Goal: Task Accomplishment & Management: Manage account settings

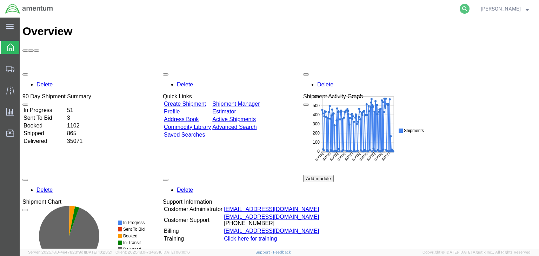
click at [469, 7] on icon at bounding box center [465, 9] width 10 height 10
click at [303, 7] on input "search" at bounding box center [352, 8] width 213 height 17
paste input "56607442"
type input "56607442"
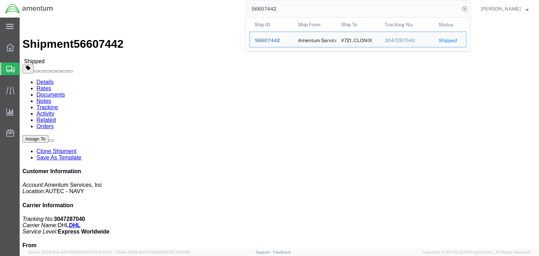
click div "Shipment Detail Ship From Amentum Services, Inc. (Kristen Olsen) 366213 801 Cle…"
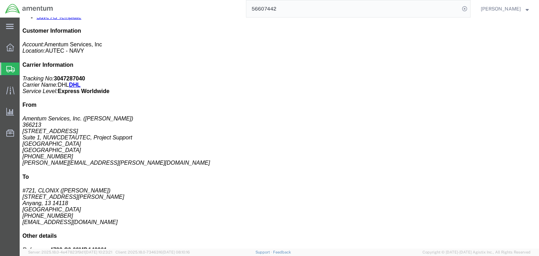
scroll to position [140, 0]
drag, startPoint x: 84, startPoint y: 142, endPoint x: 86, endPoint y: 171, distance: 28.1
click span "button"
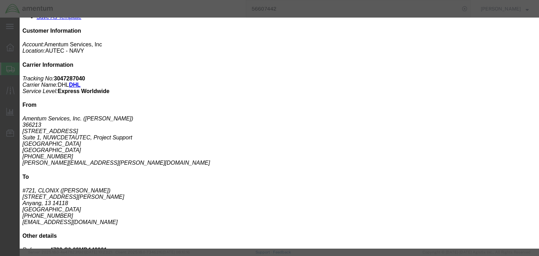
scroll to position [0, 0]
drag, startPoint x: 161, startPoint y: 81, endPoint x: 82, endPoint y: 71, distance: 80.3
click div "Product Name NetClon NC1000-08IL Pieces 1.00 Select Bag Barrels 100Board Feet B…"
type input "1000"
select select "USD"
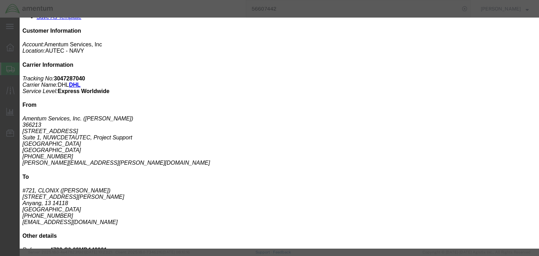
click input "text"
paste input "NC1000-08IL"
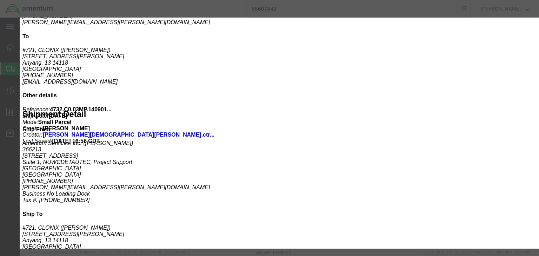
type input "NC1000-08IL"
click div
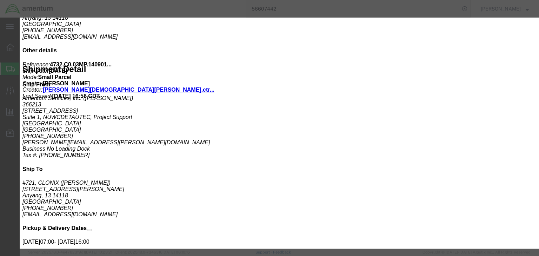
scroll to position [163, 0]
type input "8472909080"
click button "Save & Close"
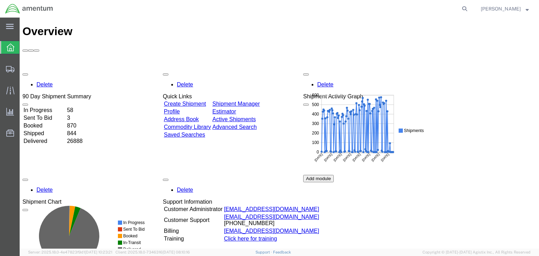
drag, startPoint x: 479, startPoint y: 10, endPoint x: 468, endPoint y: 10, distance: 10.9
click at [469, 10] on icon at bounding box center [465, 9] width 10 height 10
paste input "56683800"
type input "56683800"
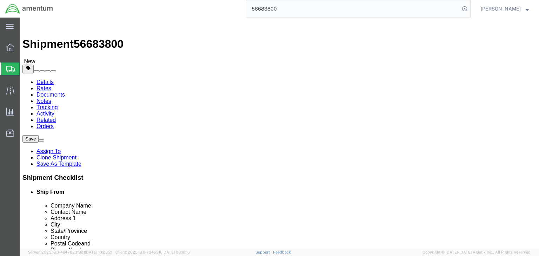
select select "49917"
select select "49933"
click icon
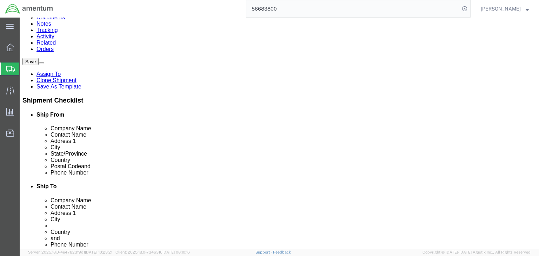
click icon
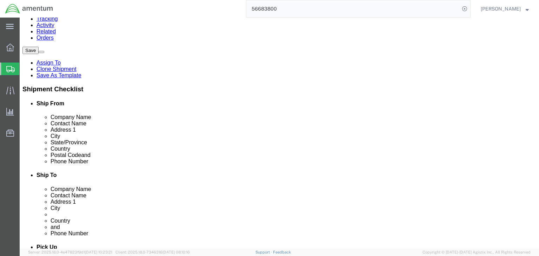
scroll to position [82, 0]
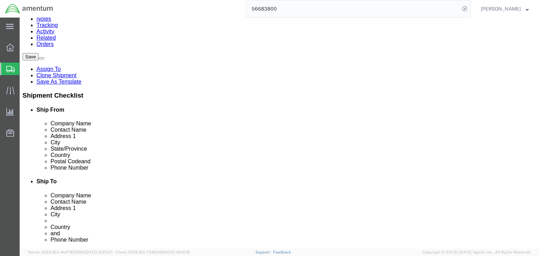
click icon
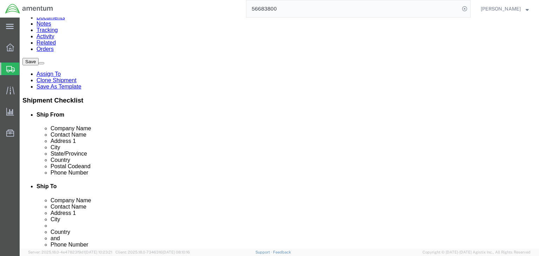
click dd "700000.00 USD"
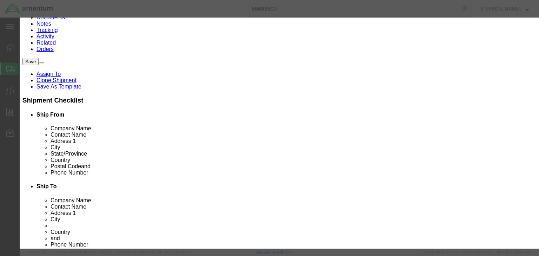
scroll to position [168, 0]
paste input "9013809100,"
type input "9013809100,"
type input "9013809100"
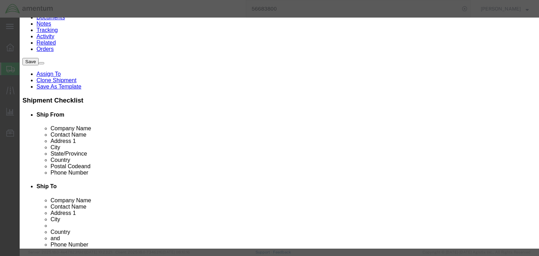
click input "text"
paste input "XII(c)"
type input "XII(c)"
click select "Select ATF BIS DEA EPA FDA FTR ITAR OFAC Other (OPA)"
select select "ITAR"
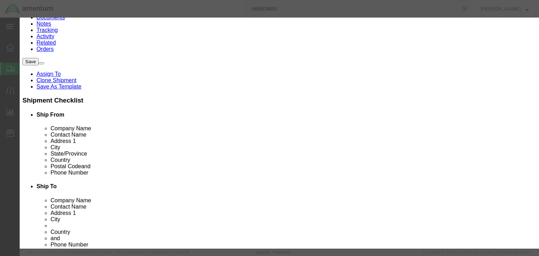
click select "Select ATF BIS DEA EPA FDA FTR ITAR OFAC Other (OPA)"
click select "Select 123.11B 123.12 123.13 123.16B1 123.16B2 123.16B3 123.16B4 123.16B5 123.1…"
select select "123.12"
click select "Select 123.11B 123.12 123.13 123.16B1 123.16B2 123.16B3 123.16B4 123.16B5 123.1…"
click input "checkbox"
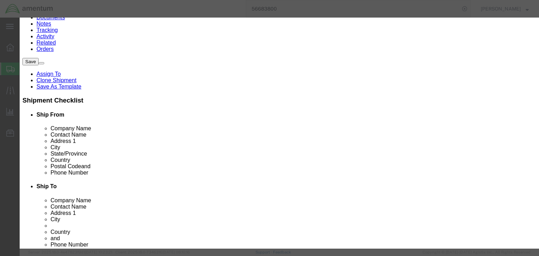
checkbox input "true"
click button "Save & Close"
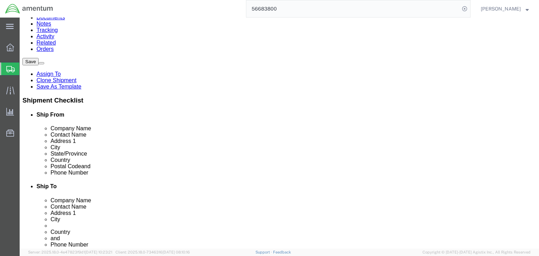
click icon
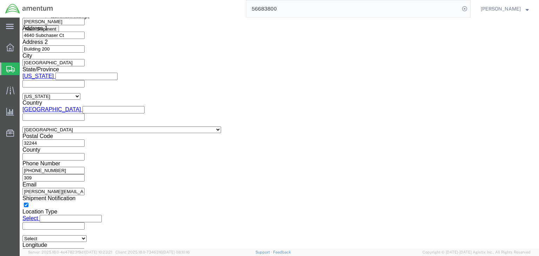
scroll to position [488, 0]
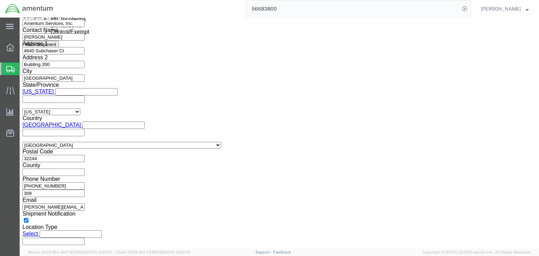
click select "Select ATF BIS DEA EPA FDA FTR ITAR OFAC Other (OPA)"
select select "ITAR"
click select "Select ATF BIS DEA EPA FDA FTR ITAR OFAC Other (OPA)"
click select "Select 123.11B 123.12 123.13 123.16B1 123.16B2 123.16B3 123.16B4 123.16B5 123.1…"
select select "123.12"
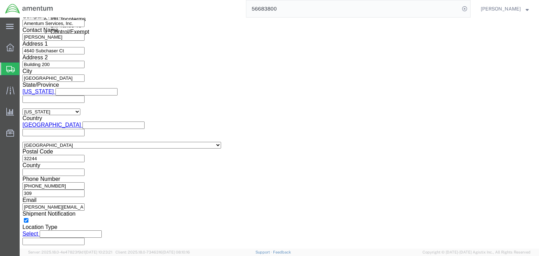
click select "Select 123.11B 123.12 123.13 123.16B1 123.16B2 123.16B3 123.16B4 123.16B5 123.1…"
click select "Select AES-Direct EEI Carrier File EEI EEI Exempt"
select select "AESD"
click select "Select AES-Direct EEI Carrier File EEI EEI Exempt"
click input "Yes"
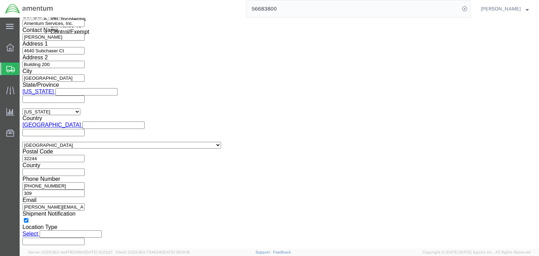
radio input "true"
click icon
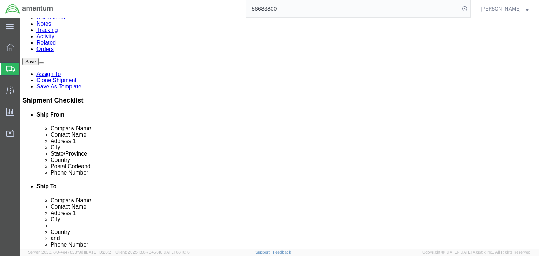
click icon
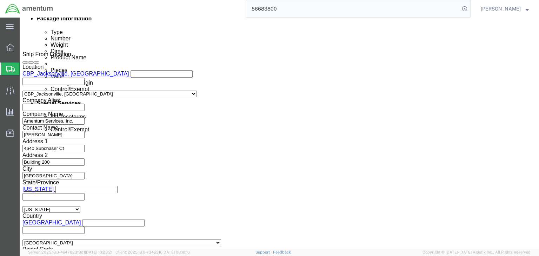
click at [25, 67] on span "Shipments" at bounding box center [22, 69] width 6 height 14
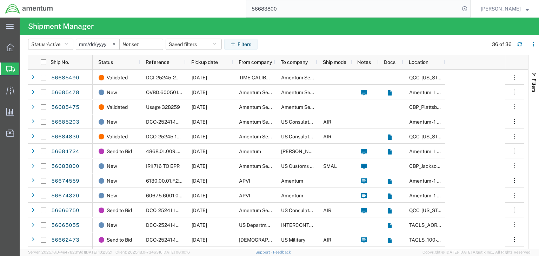
click at [263, 8] on input "56683800" at bounding box center [352, 8] width 213 height 17
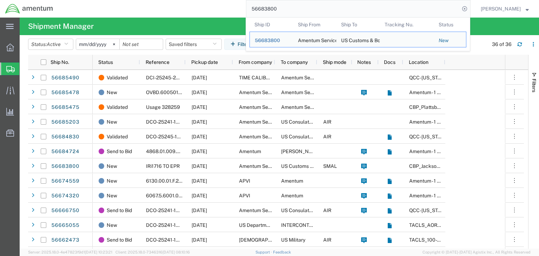
click at [263, 8] on input "56683800" at bounding box center [352, 8] width 213 height 17
paste input "AMS7102"
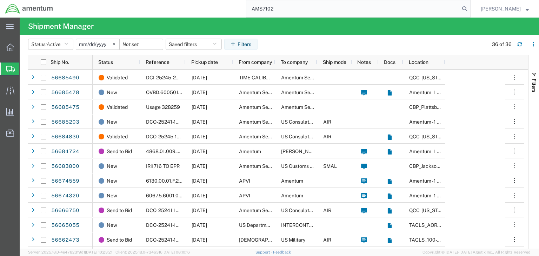
type input "AMS7102"
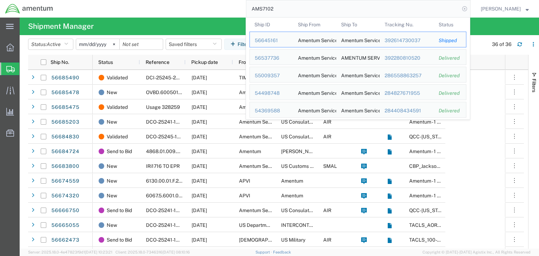
click at [469, 8] on icon at bounding box center [465, 9] width 10 height 10
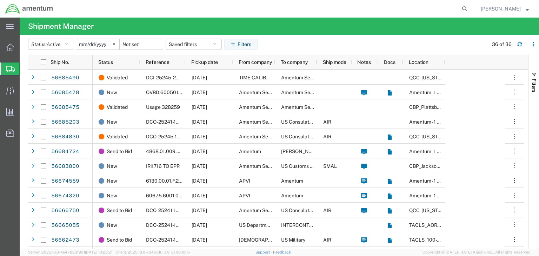
click at [471, 7] on form at bounding box center [464, 9] width 11 height 18
click at [469, 8] on icon at bounding box center [465, 9] width 10 height 10
click at [307, 10] on input "search" at bounding box center [352, 8] width 213 height 17
paste input "56685502"
type input "56685502"
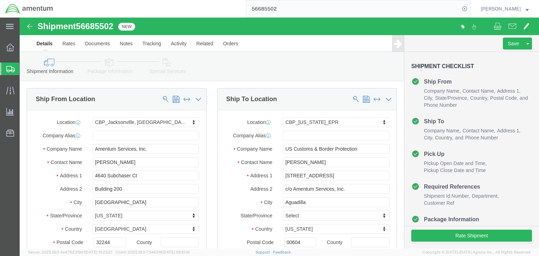
select select "49917"
select select "49933"
click icon
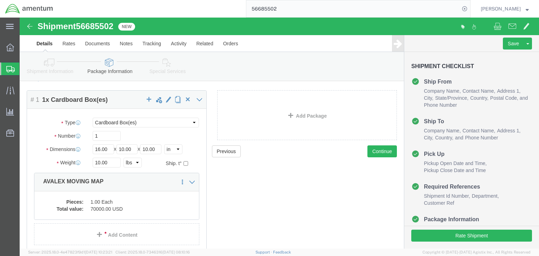
scroll to position [64, 0]
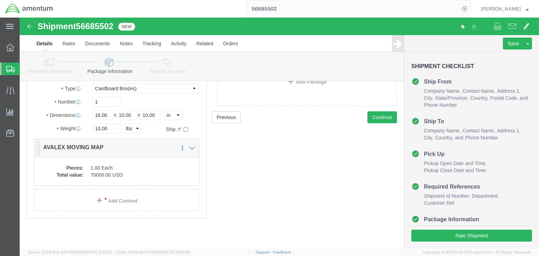
click dd "1.00 Each"
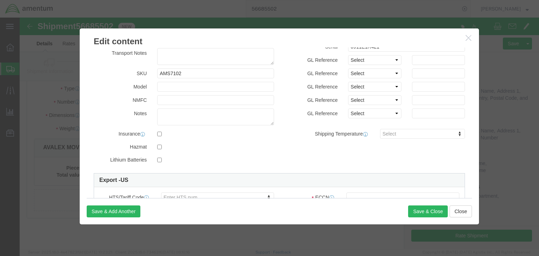
scroll to position [168, 0]
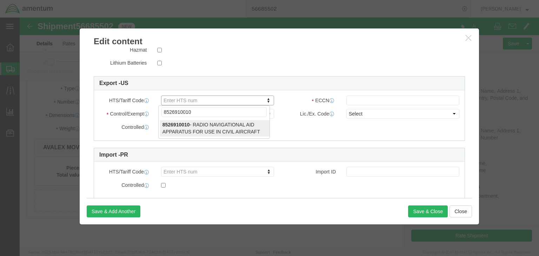
type input "8526910010"
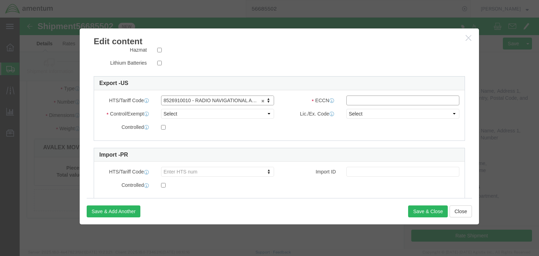
click input "text"
type input "7A994"
click select "Select ATF BIS DEA EPA FDA FTR ITAR OFAC Other (OPA)"
select select "BIS"
click select "Select ATF BIS DEA EPA FDA FTR ITAR OFAC Other (OPA)"
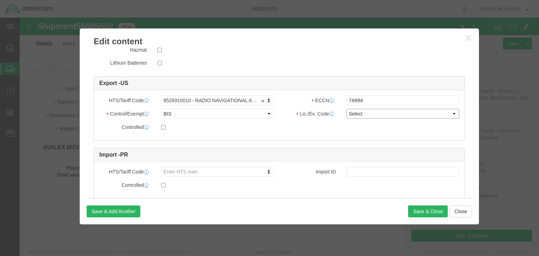
click select "Select AGR-Agricultural APP-Computers APR-Additional Permissive Exports AVS-Air…"
select select "NLR"
click select "Select AGR-Agricultural APP-Computers APR-Additional Permissive Exports AVS-Air…"
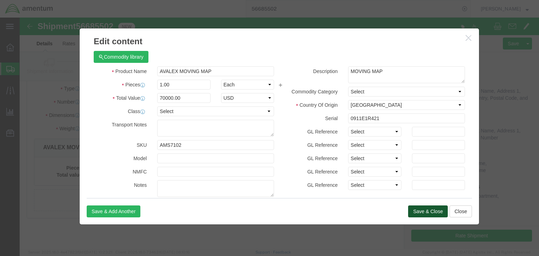
click button "Save & Close"
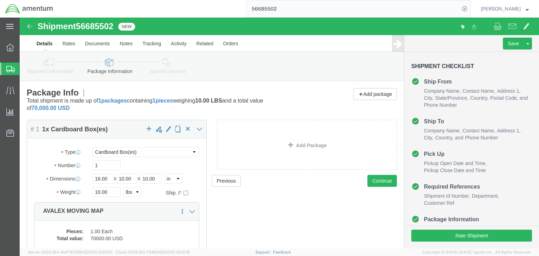
click icon
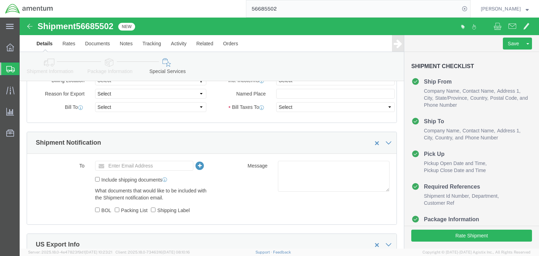
scroll to position [505, 0]
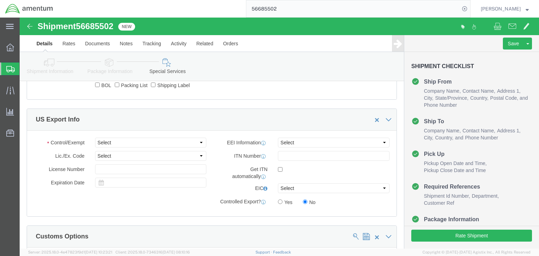
click icon
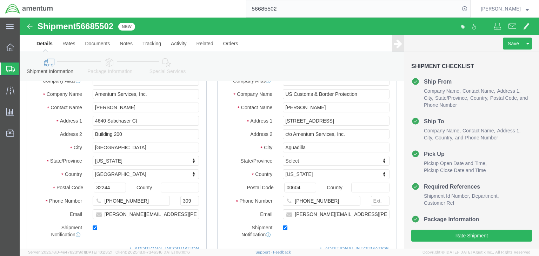
scroll to position [54, 0]
drag, startPoint x: 142, startPoint y: 43, endPoint x: 145, endPoint y: 53, distance: 10.0
click icon
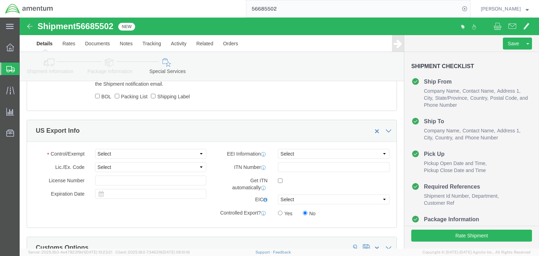
scroll to position [531, 0]
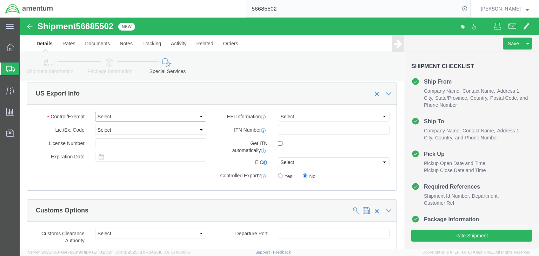
click select "Select ATF BIS DEA EPA FDA FTR ITAR OFAC Other (OPA)"
select select "BIS"
click select "Select ATF BIS DEA EPA FDA FTR ITAR OFAC Other (OPA)"
click select "Select AGR-Agricultural APP-Computers APR-Additional Permissive Exports AVS-Air…"
select select "NLR"
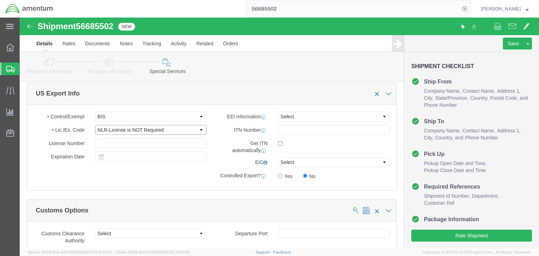
click select "Select AGR-Agricultural APP-Computers APR-Additional Permissive Exports AVS-Air…"
click select "Select AES-Direct EEI Carrier File EEI EEI Exempt"
select select "AESD"
click select "Select AES-Direct EEI Carrier File EEI EEI Exempt"
click icon
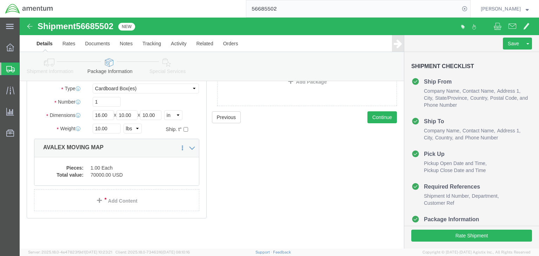
click div "Shipment Information Package Information Special Services"
click icon
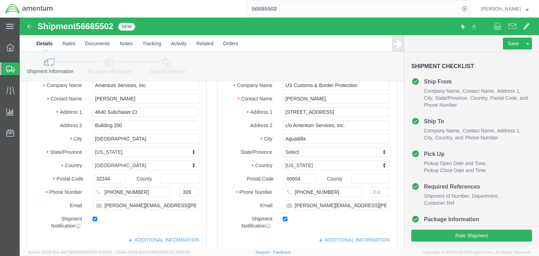
scroll to position [391, 0]
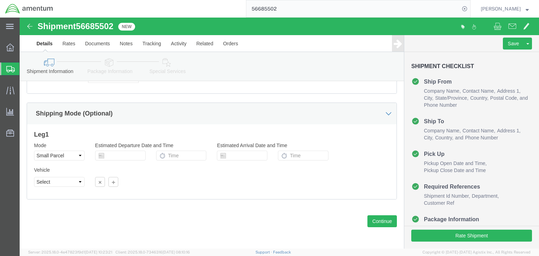
click at [25, 66] on span "Shipments" at bounding box center [22, 69] width 6 height 14
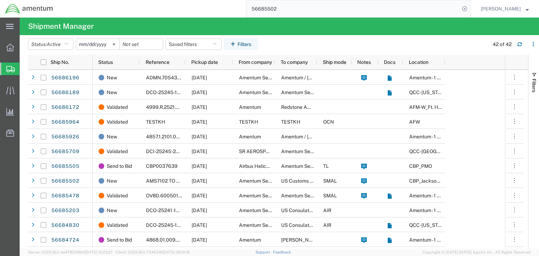
click at [272, 4] on input "56685502" at bounding box center [352, 8] width 213 height 17
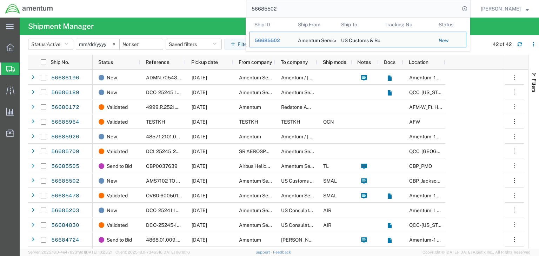
click at [272, 4] on input "56685502" at bounding box center [352, 8] width 213 height 17
paste input "926"
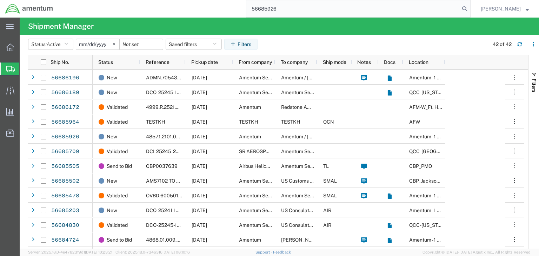
type input "56685926"
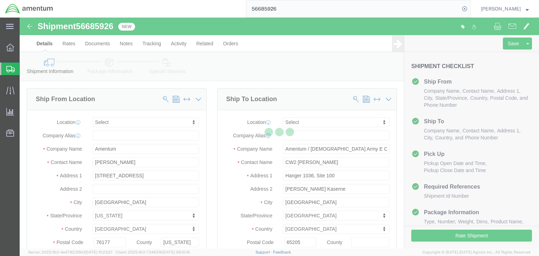
select select
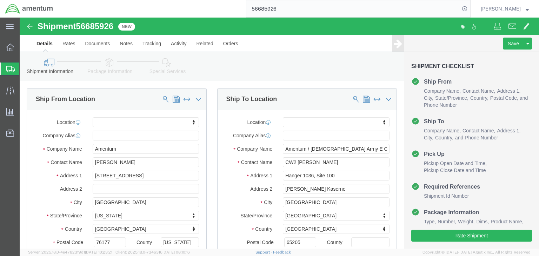
click icon
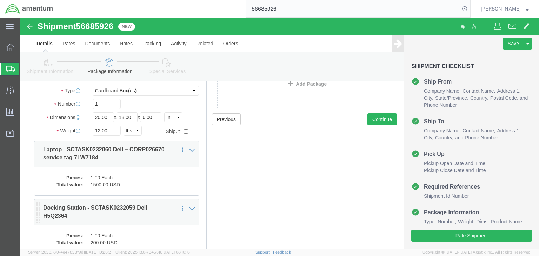
scroll to position [129, 0]
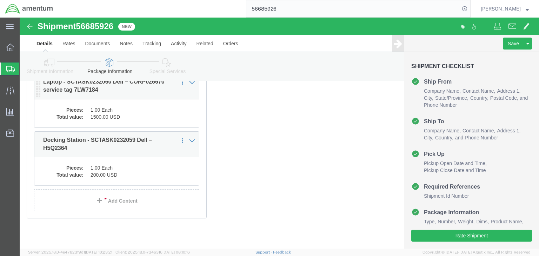
click div "Pieces: 1.00 Each Total value: 1500.00 USD"
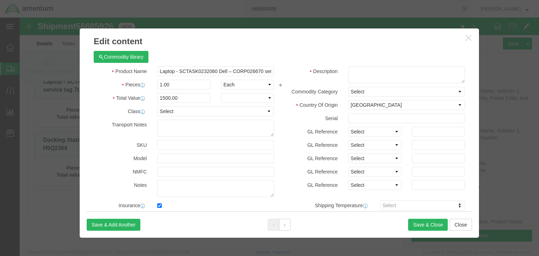
checkbox input "true"
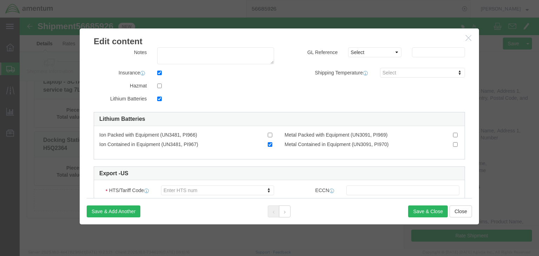
scroll to position [225, 0]
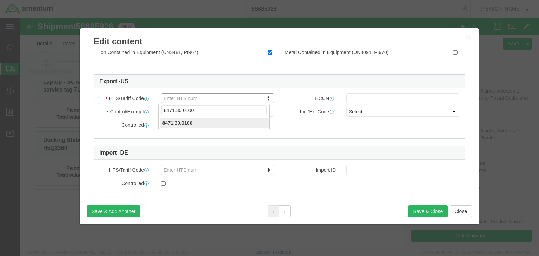
click input "8471.30.0100"
type input "8471300100"
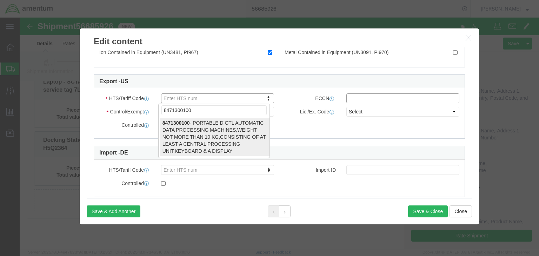
type input "8471300100"
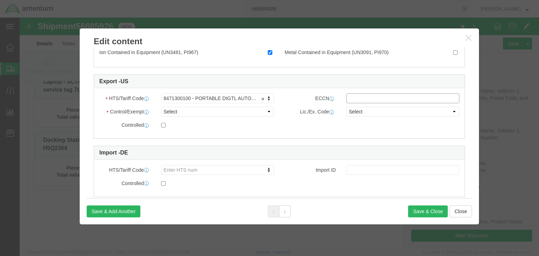
click input "text"
type input "5A992.c"
click select "Select ATF BIS DEA EPA FDA FTR ITAR OFAC Other (OPA)"
select select "BIS"
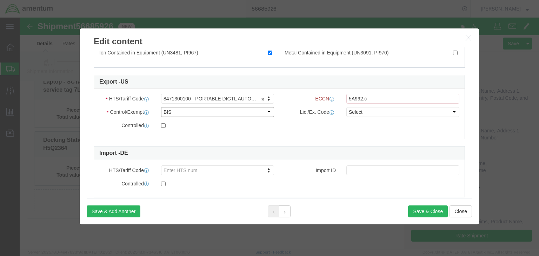
click select "Select ATF BIS DEA EPA FDA FTR ITAR OFAC Other (OPA)"
click select "Select AGR-Agricultural APP-Computers APR-Additional Permissive Exports AVS-Air…"
select select "NLR"
click select "Select AGR-Agricultural APP-Computers APR-Additional Permissive Exports AVS-Air…"
click button "Save & Close"
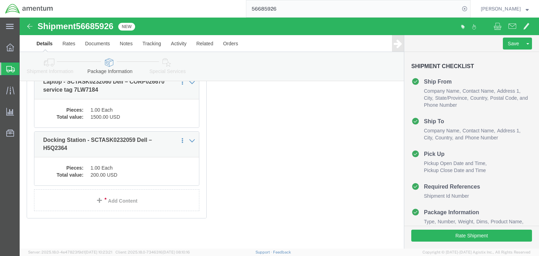
click dd "1.00 Each"
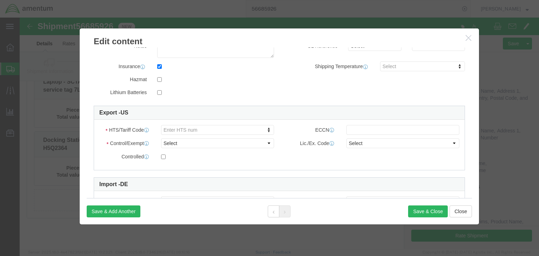
scroll to position [184, 0]
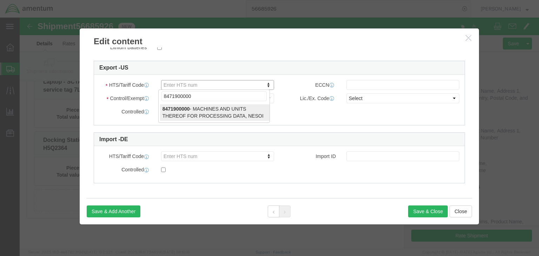
type input "8471900000"
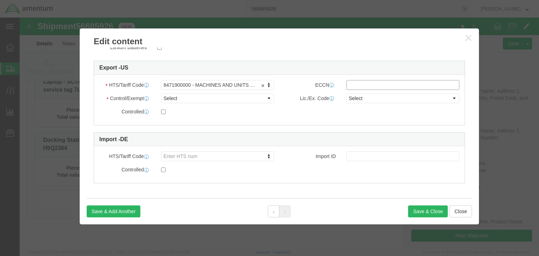
click input "text"
type input "EAR99"
click select "Select ATF BIS DEA EPA FDA FTR ITAR OFAC Other (OPA)"
select select "BIS"
click select "Select ATF BIS DEA EPA FDA FTR ITAR OFAC Other (OPA)"
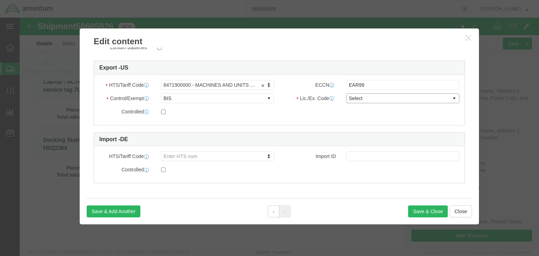
click select "Select AGR-Agricultural APP-Computers APR-Additional Permissive Exports AVS-Air…"
select select "NLR"
click select "Select AGR-Agricultural APP-Computers APR-Additional Permissive Exports AVS-Air…"
click button "Save & Close"
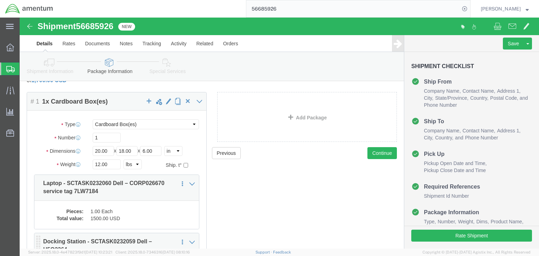
scroll to position [0, 0]
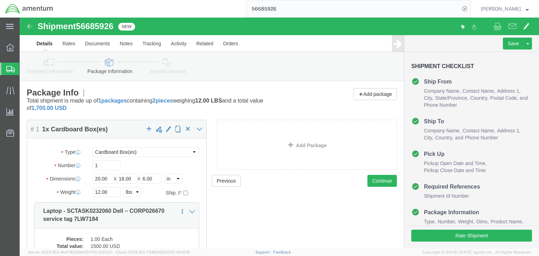
click icon
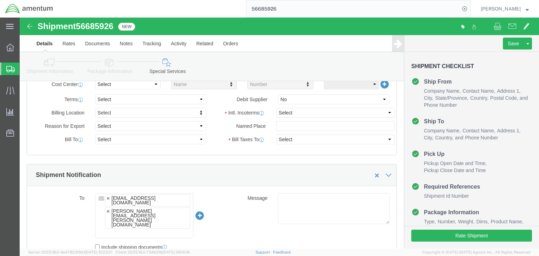
scroll to position [449, 0]
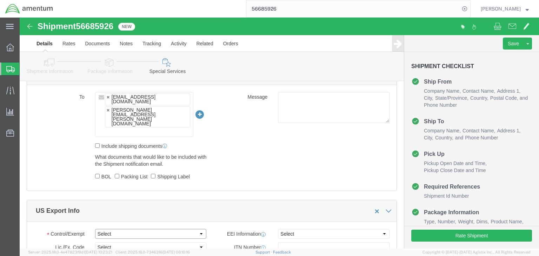
click select "Select ATF BIS DEA EPA FDA FTR ITAR OFAC Other (OPA)"
select select "FTR"
click select "Select ATF BIS DEA EPA FDA FTR ITAR OFAC Other (OPA)"
click input "text"
click select "Select 30.2(d)(2) 30.36 30.37(a) 30.37(f) 30.37(g) 30.37(h) 30.37(i) 30.37(j) 3…"
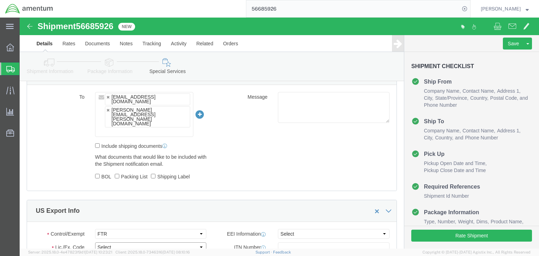
select select "30.37(a)"
click select "Select 30.2(d)(2) 30.36 30.37(a) 30.37(f) 30.37(g) 30.37(h) 30.37(i) 30.37(j) 3…"
click div "EEI Information Select AES-Direct EEI Carrier File EEI EEI Exempt ITN Number Ge…"
click select "Select AES-Direct EEI Carrier File EEI EEI Exempt"
select select "EXEM"
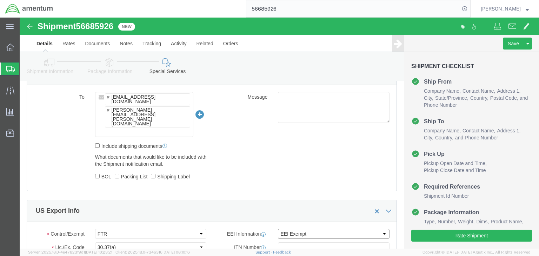
click select "Select AES-Direct EEI Carrier File EEI EEI Exempt"
click icon
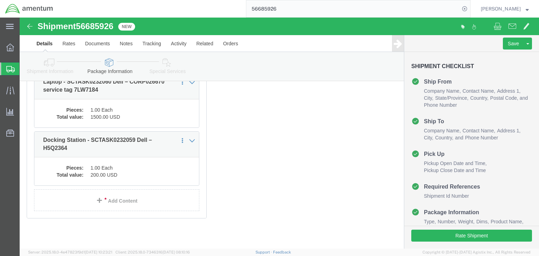
click ul "Shipment Information Package Information Special Services"
click icon
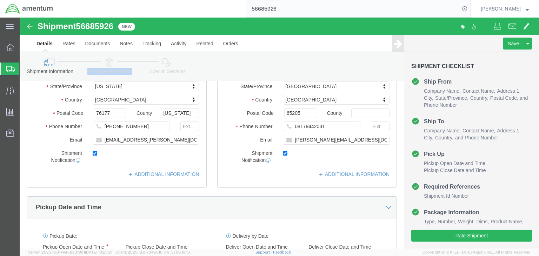
scroll to position [378, 0]
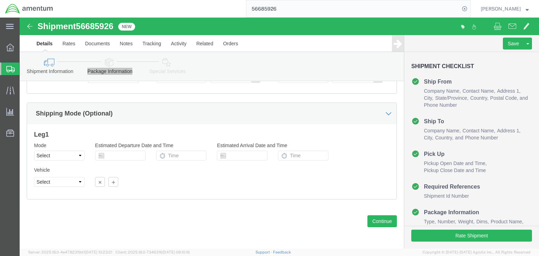
click at [14, 71] on icon at bounding box center [10, 69] width 8 height 6
